Goal: Transaction & Acquisition: Purchase product/service

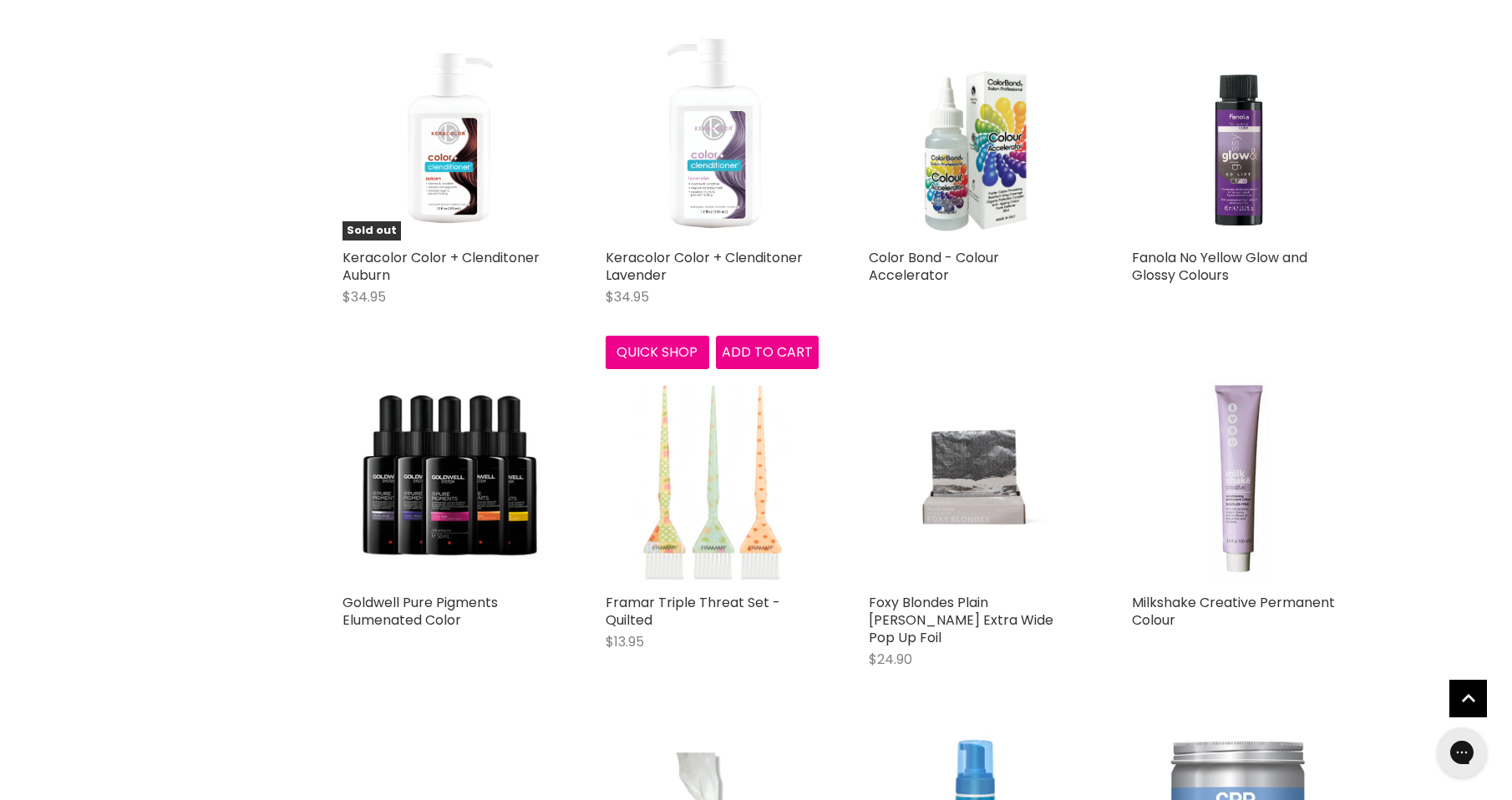
scroll to position [3591, 0]
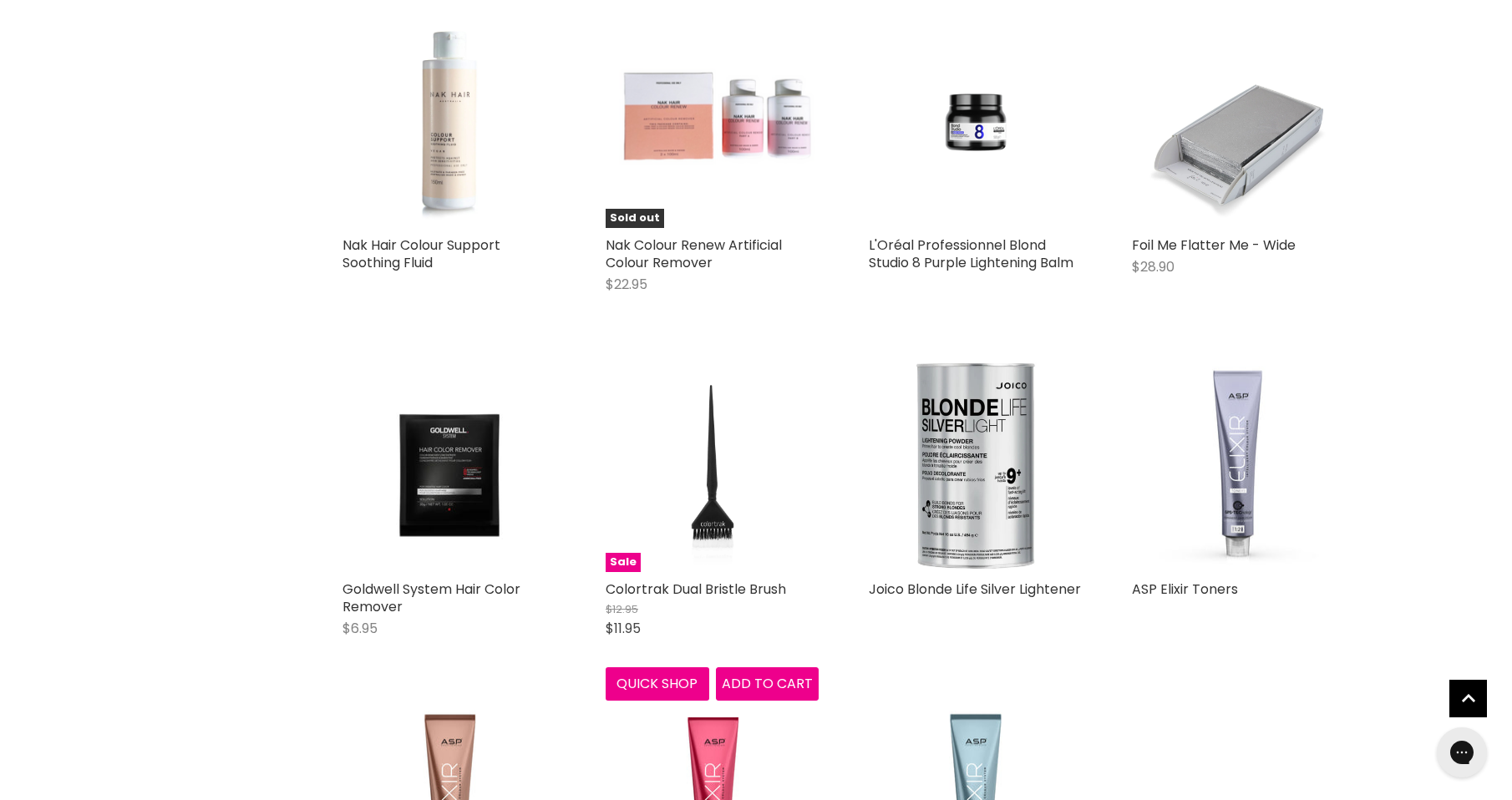
scroll to position [6097, 0]
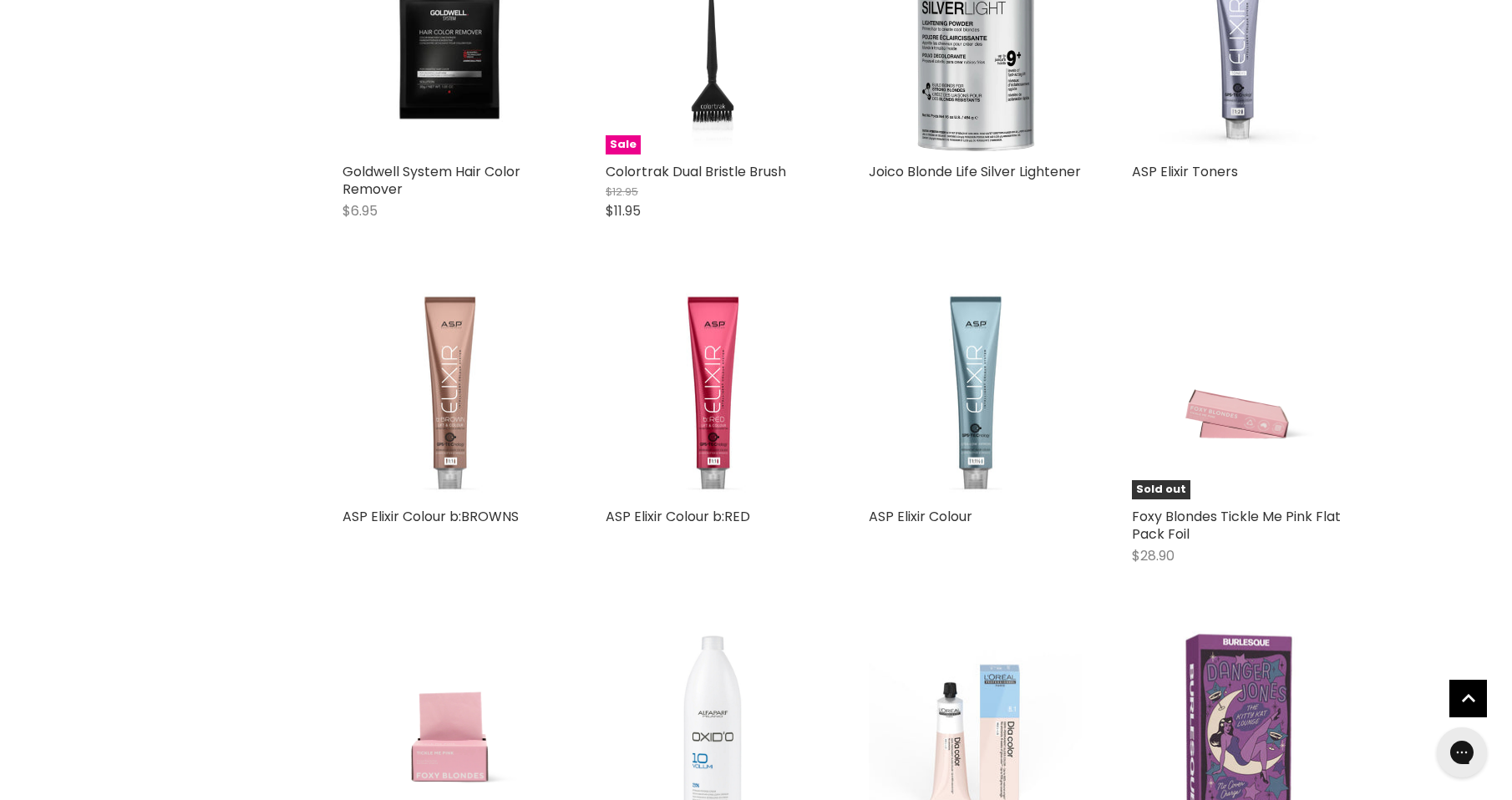
click at [453, 418] on img "Main content" at bounding box center [449, 393] width 213 height 213
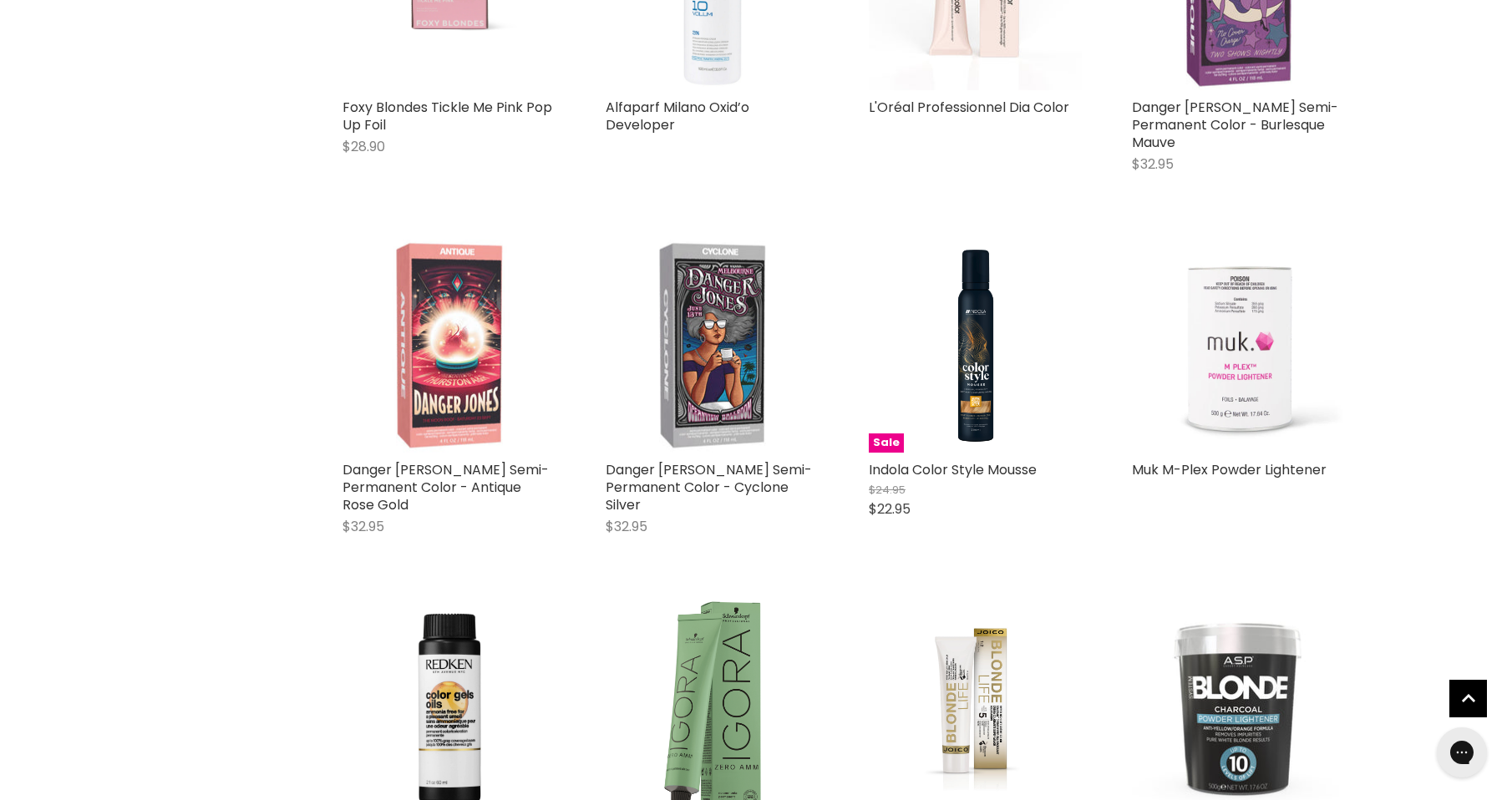
scroll to position [2897, 0]
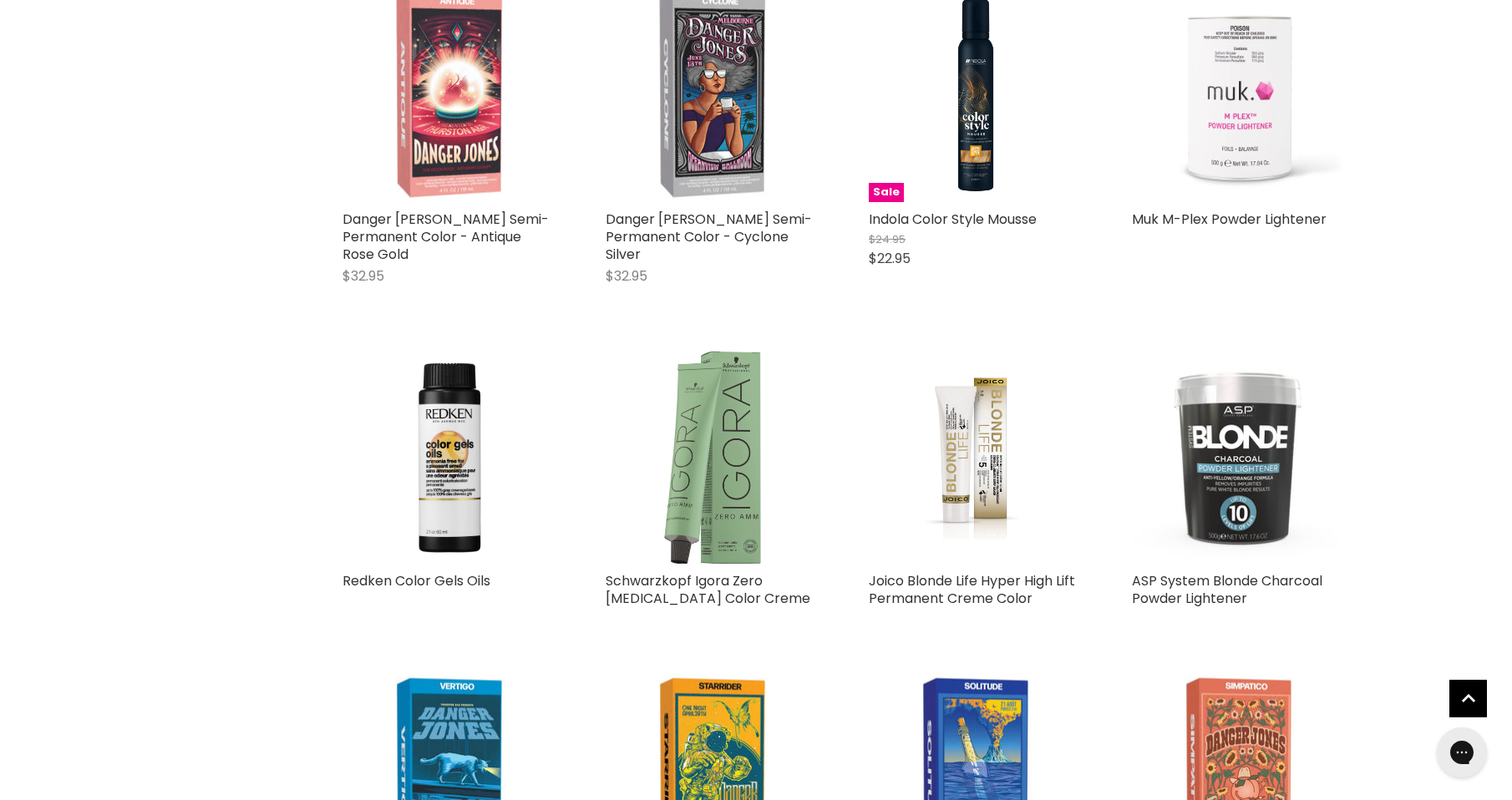
click at [706, 402] on img "Main content" at bounding box center [712, 457] width 213 height 213
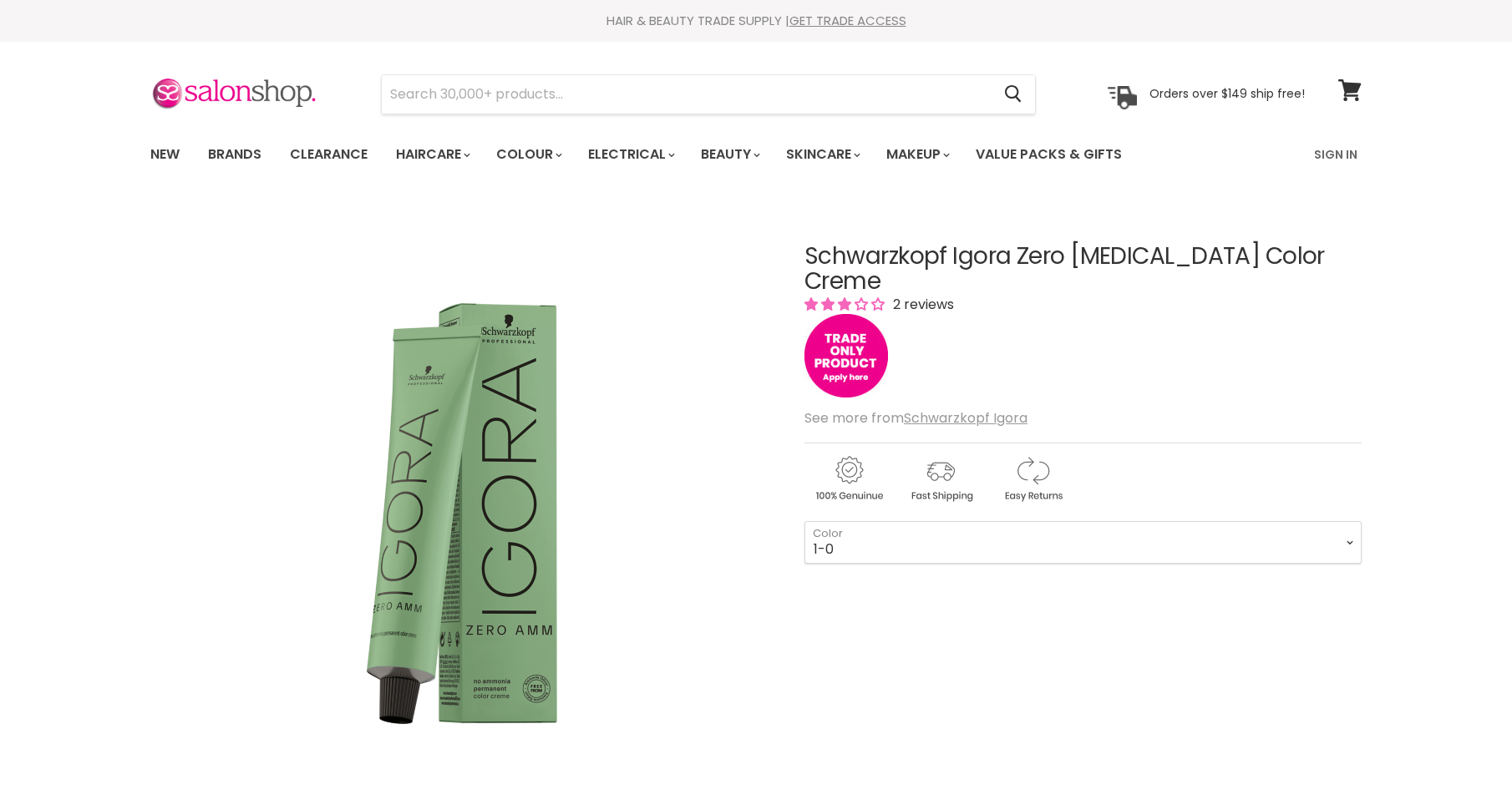
click at [1028, 521] on select "1-0 3-0 4-0 4-6 4-68 4-99 5-0 5-00 5-1 5-21 5-60 5-88 6-0 6-23 6-46" at bounding box center [1083, 541] width 557 height 41
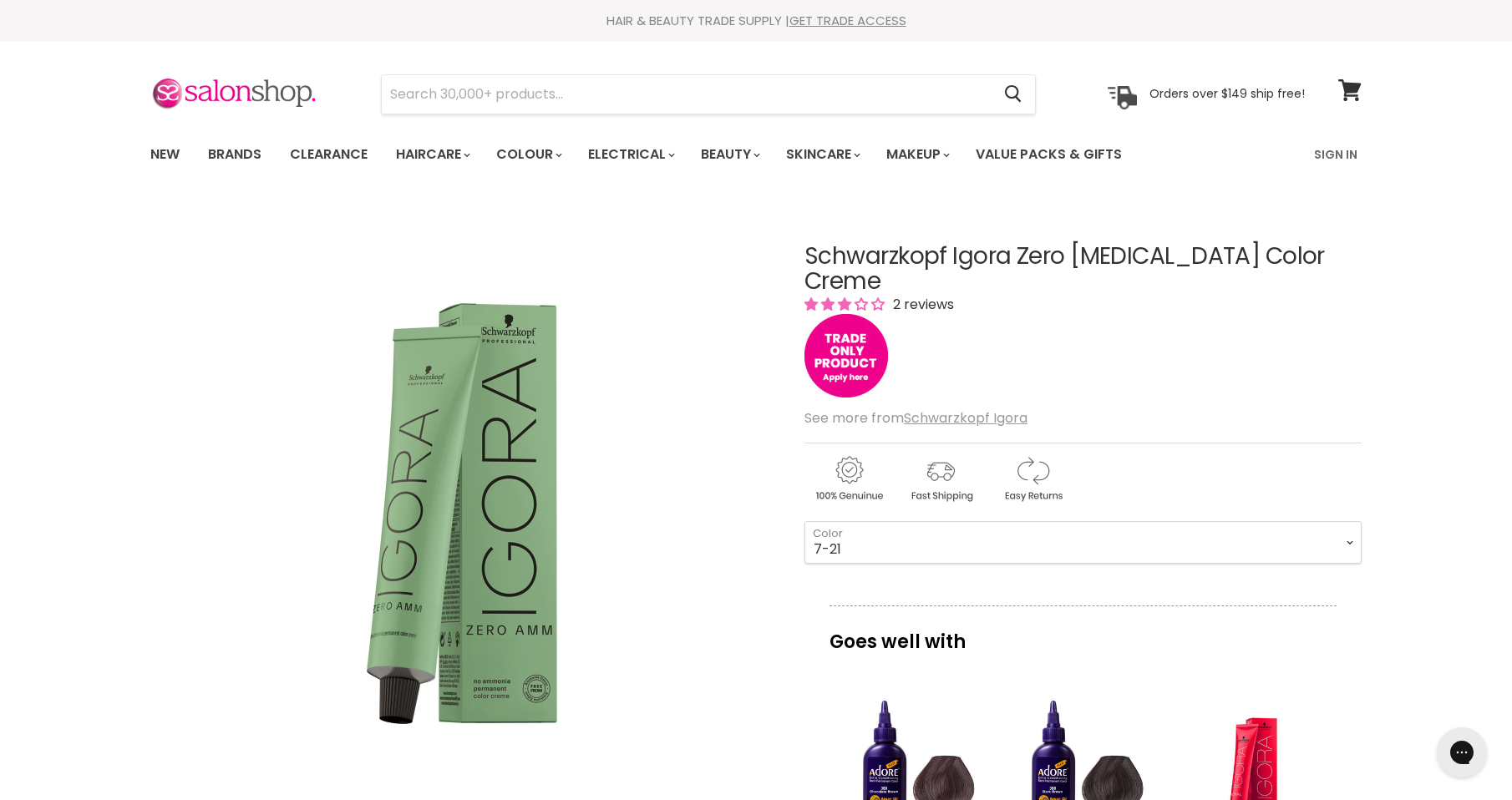
click at [805, 521] on select "1-0 3-0 4-0 4-6 4-68 4-99 5-0 5-00 5-1 5-21 5-60 5-88 6-0 6-23 6-46" at bounding box center [1083, 541] width 557 height 41
select select "7-21"
